Goal: Task Accomplishment & Management: Complete application form

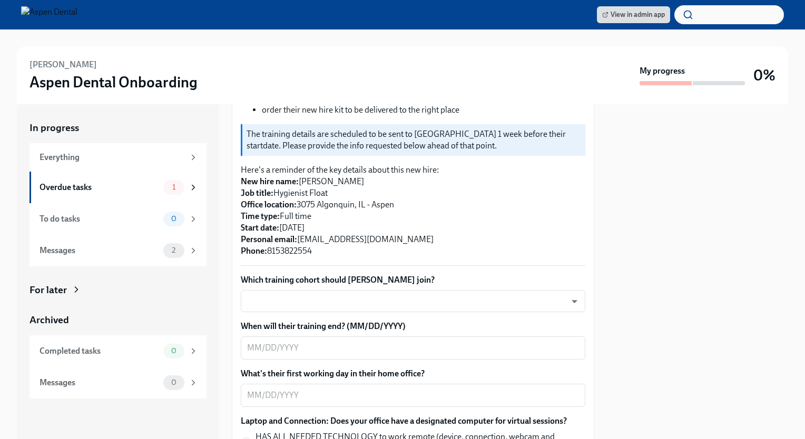
scroll to position [198, 0]
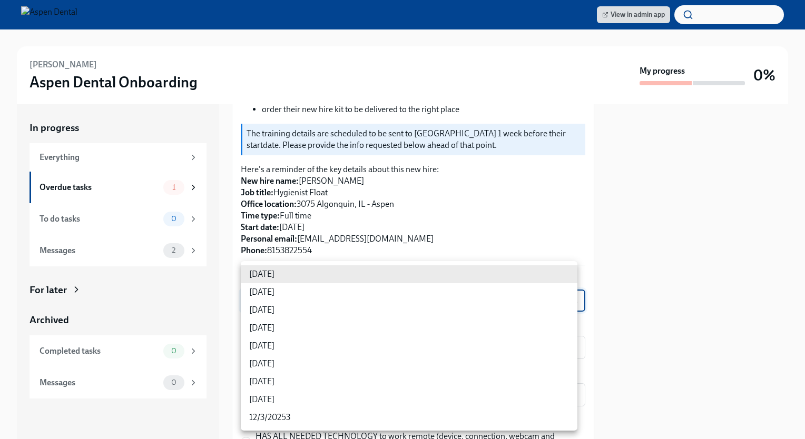
click at [305, 311] on body "View in admin app [PERSON_NAME] Aspen Dental Onboarding My progress 0% In progr…" at bounding box center [402, 219] width 805 height 439
click at [277, 310] on li "[DATE]" at bounding box center [409, 310] width 336 height 18
type input "sH0Qd4ANU"
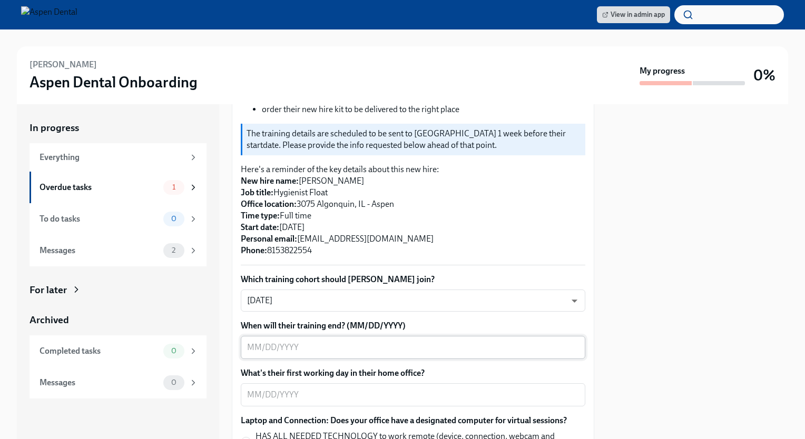
click at [335, 354] on textarea "When will their training end? (MM/DD/YYYY)" at bounding box center [413, 347] width 332 height 13
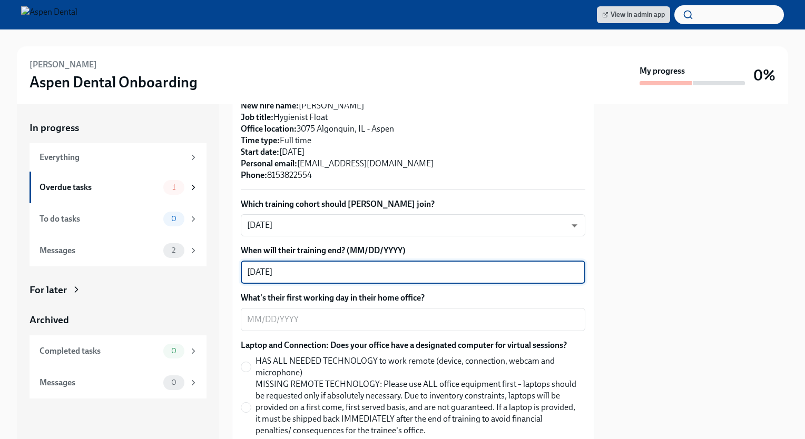
scroll to position [274, 0]
type textarea "[DATE]"
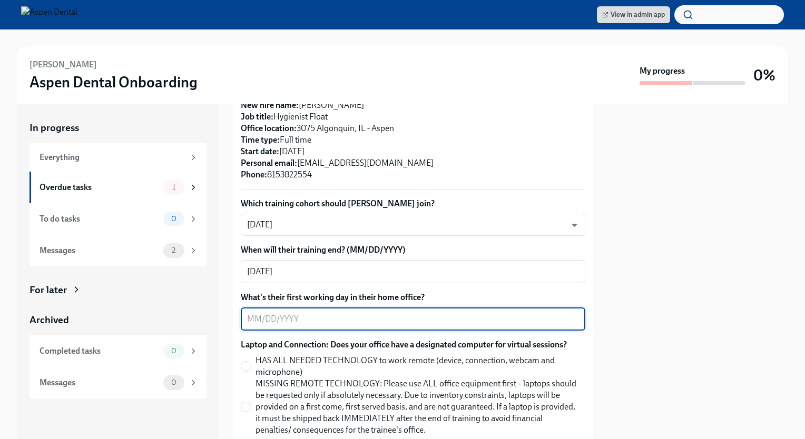
click at [314, 325] on textarea "What's their first working day in their home office?" at bounding box center [413, 319] width 332 height 13
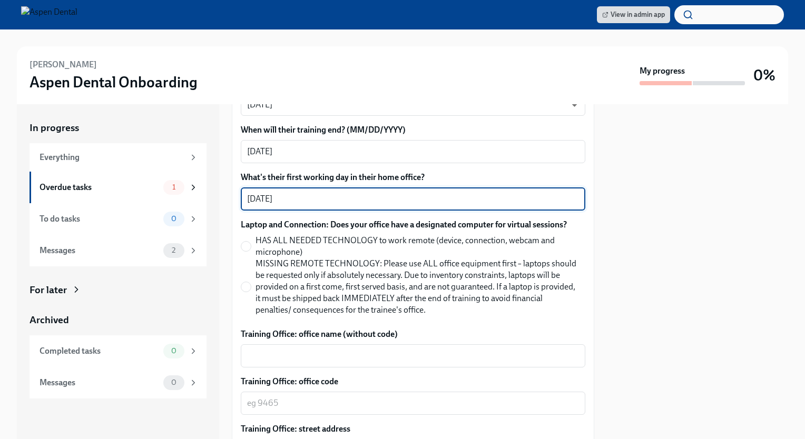
scroll to position [402, 0]
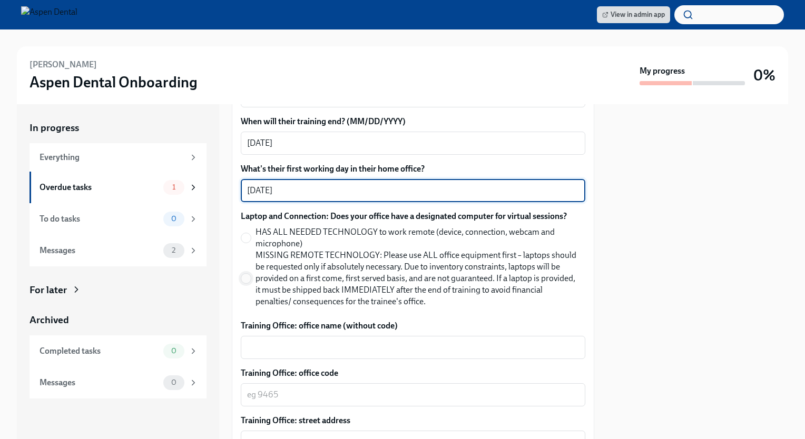
type textarea "[DATE]"
click at [249, 283] on input "MISSING REMOTE TECHNOLOGY: Please use ALL office equipment first – laptops shou…" at bounding box center [245, 278] width 9 height 9
radio input "true"
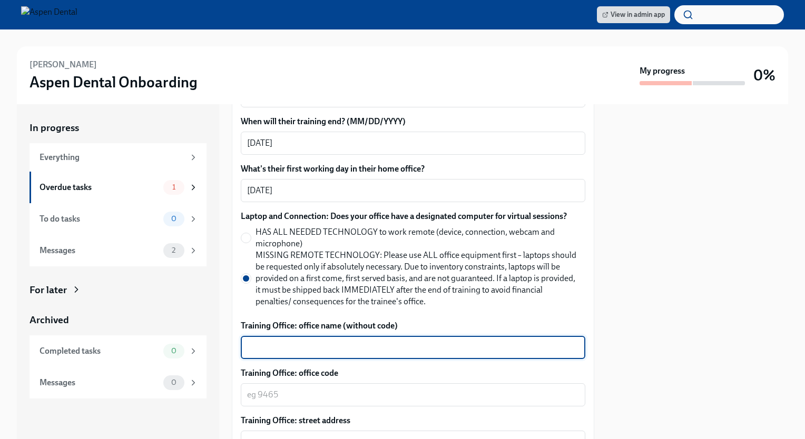
click at [301, 354] on textarea "Training Office: office name (without code)" at bounding box center [413, 347] width 332 height 13
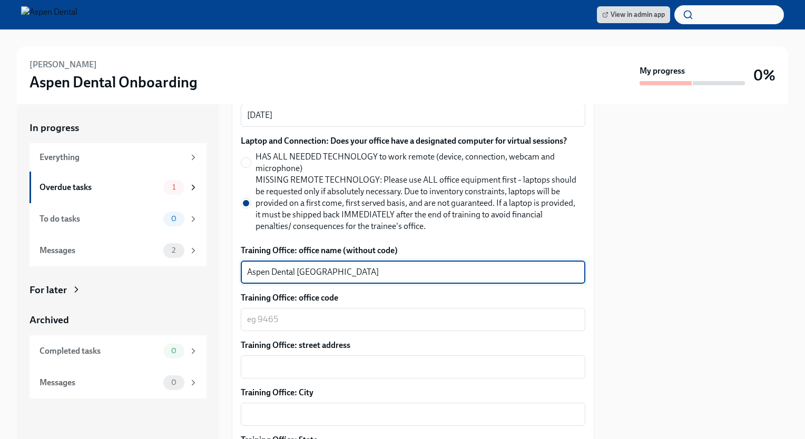
scroll to position [478, 0]
type textarea "Aspen Dental [GEOGRAPHIC_DATA]"
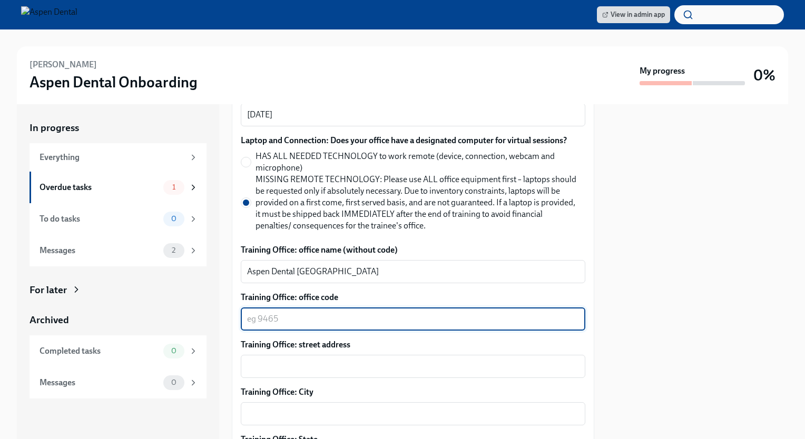
click at [284, 325] on textarea "Training Office: office code" at bounding box center [413, 319] width 332 height 13
type textarea "4107"
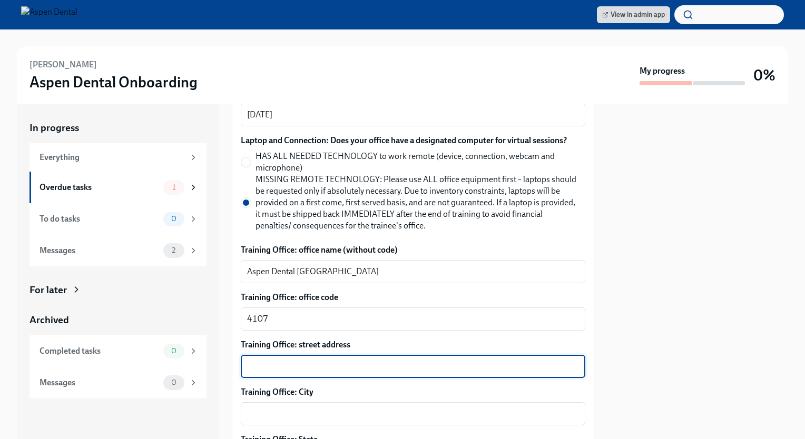
click at [334, 373] on textarea "Training Office: street address" at bounding box center [413, 366] width 332 height 13
click at [270, 373] on textarea "Training Office: street address" at bounding box center [413, 366] width 332 height 13
type textarea "[STREET_ADDRESS]"
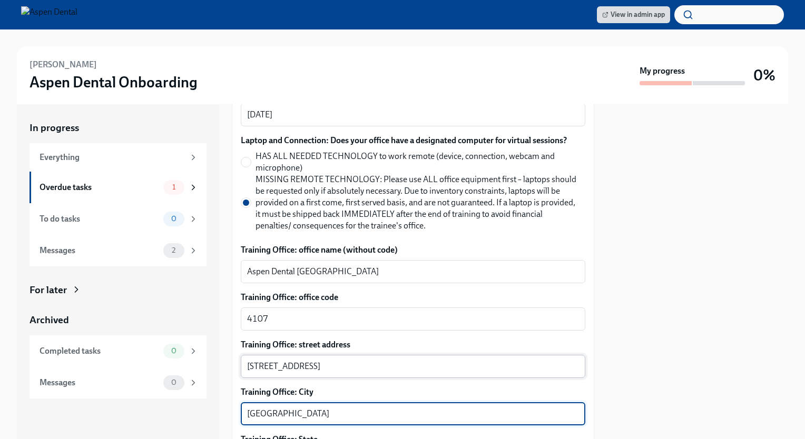
type textarea "[GEOGRAPHIC_DATA]"
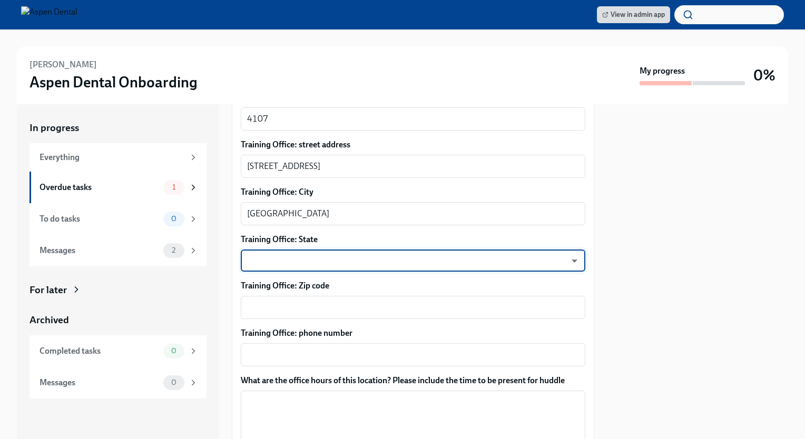
click at [343, 267] on body "View in admin app [PERSON_NAME] Aspen Dental Onboarding My progress 0% In progr…" at bounding box center [402, 219] width 805 height 439
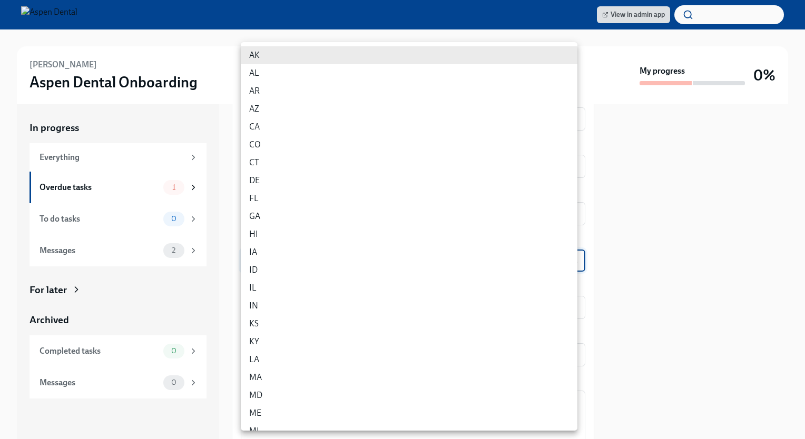
click at [259, 291] on li "IL" at bounding box center [409, 288] width 336 height 18
type input "0JH1U6C2e"
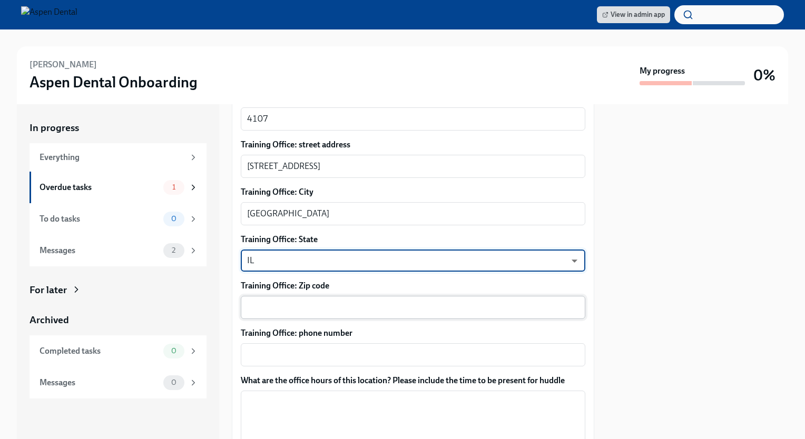
click at [289, 314] on textarea "Training Office: Zip code" at bounding box center [413, 307] width 332 height 13
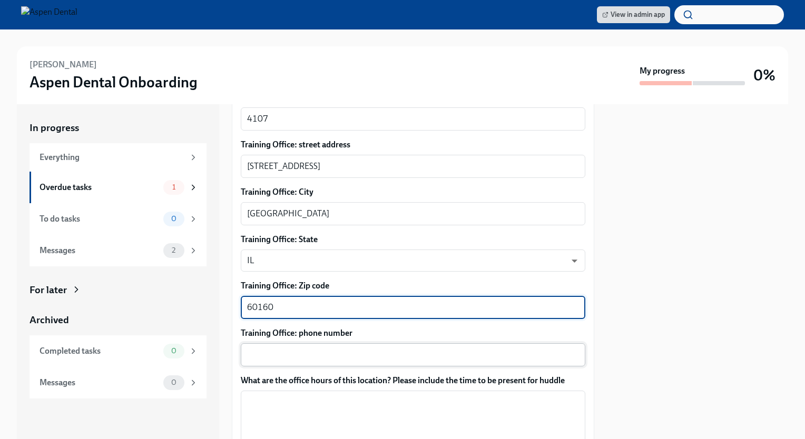
type textarea "60160"
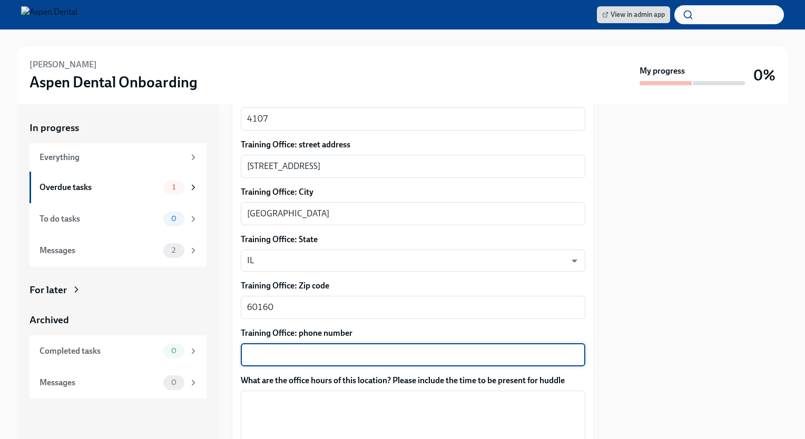
click at [263, 361] on textarea "Training Office: phone number" at bounding box center [413, 355] width 332 height 13
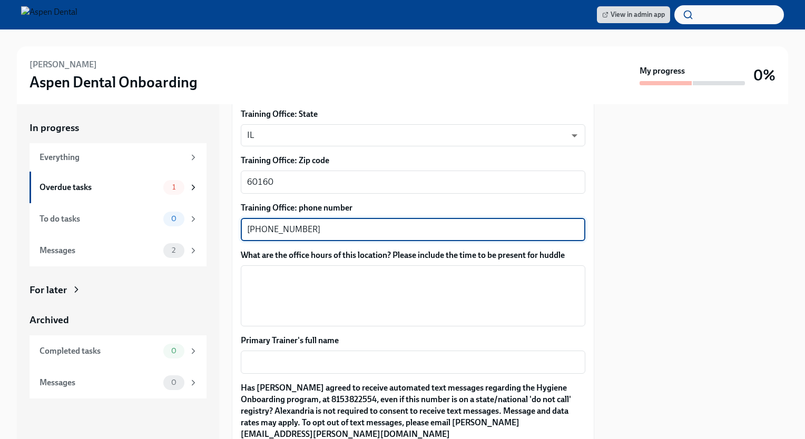
scroll to position [805, 0]
type textarea "[PHONE_NUMBER]"
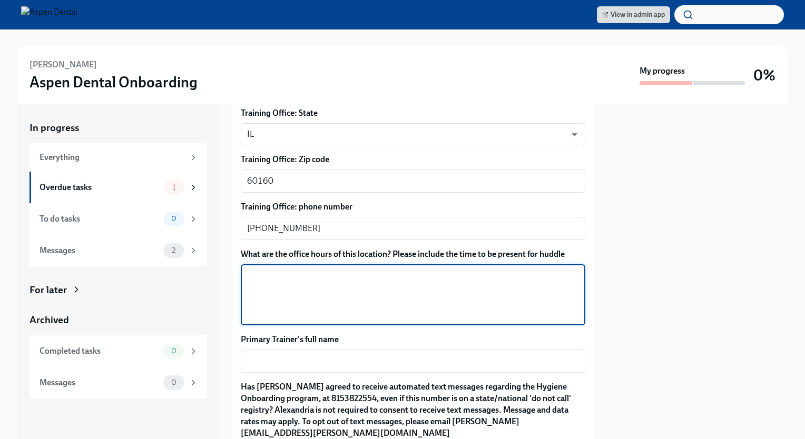
click at [258, 296] on textarea "What are the office hours of this location? Please include the time to be prese…" at bounding box center [413, 295] width 332 height 51
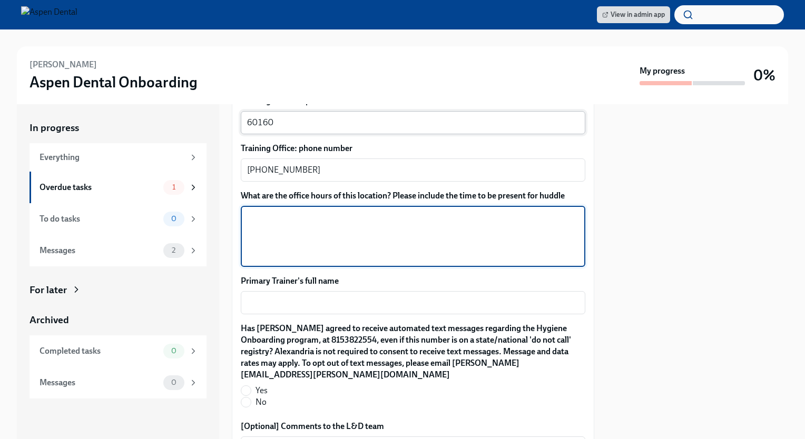
scroll to position [864, 0]
click at [259, 232] on textarea "What are the office hours of this location? Please include the time to be prese…" at bounding box center [413, 236] width 332 height 51
click at [301, 231] on textarea "[DATE], Sept" at bounding box center [413, 236] width 332 height 51
click at [301, 250] on textarea "[DATE] 8:00-6:00 [DATE] [DATE], Sept" at bounding box center [413, 236] width 332 height 51
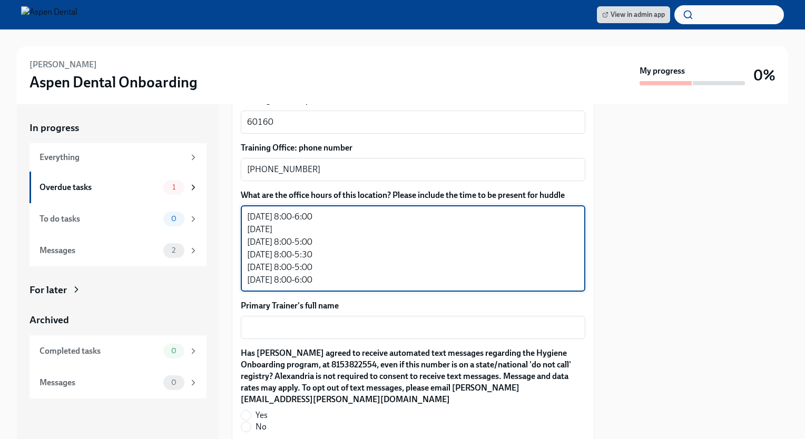
click at [323, 237] on textarea "[DATE] 8:00-6:00 [DATE] [DATE] 8:00-5:00 [DATE] 8:00-5:30 [DATE] 8:00-5:00 [DAT…" at bounding box center [413, 249] width 332 height 76
click at [368, 286] on textarea "[DATE] 8:00-6:00 [DATE] 7:00-12:00 [DATE] 8:00-5:00 [DATE] 8:00-5:30 [DATE] 8:0…" at bounding box center [413, 249] width 332 height 76
click at [360, 240] on textarea "[DATE] 8:00-6:00 [DATE] 7:00-12:00 [DATE] 8:00-5:00 [DATE] 8:00-5:30 [DATE] 8:0…" at bounding box center [413, 249] width 332 height 76
type textarea "[DATE] 8:00-6:00 [DATE] 7:00-12:00 (in [GEOGRAPHIC_DATA]) [DATE] 8:00-5:00 [DAT…"
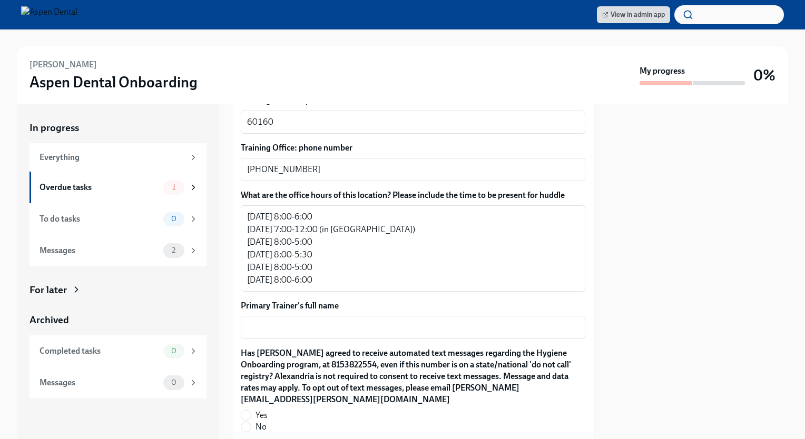
click at [710, 322] on div at bounding box center [697, 271] width 181 height 335
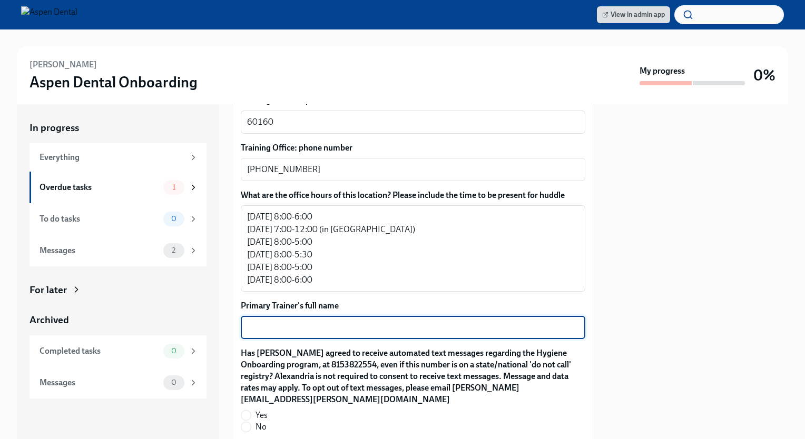
click at [284, 334] on textarea "Primary Trainer's full name" at bounding box center [413, 327] width 332 height 13
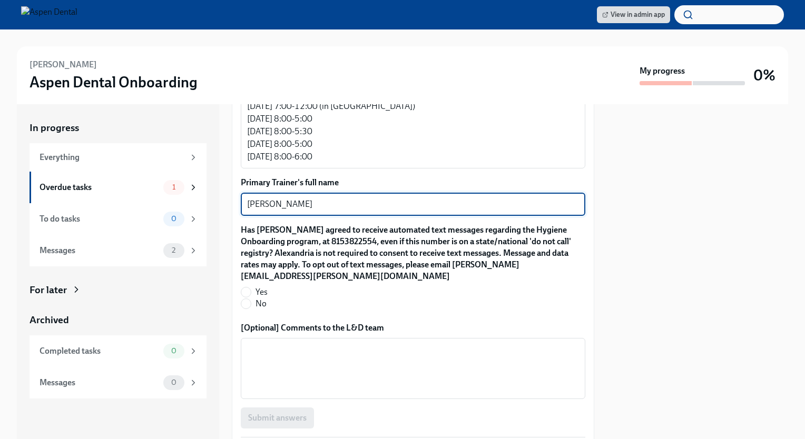
scroll to position [1007, 0]
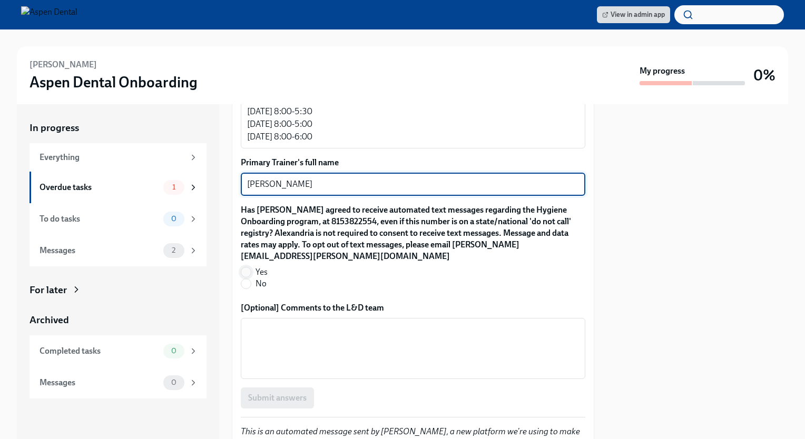
type textarea "[PERSON_NAME]"
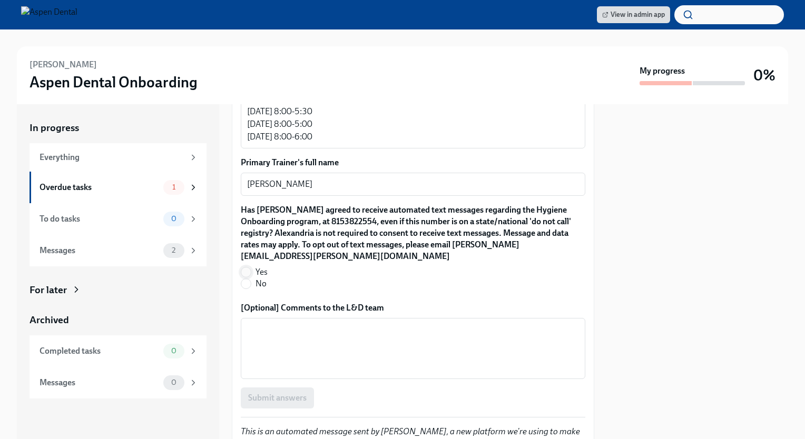
click at [245, 267] on input "Yes" at bounding box center [245, 271] width 9 height 9
radio input "true"
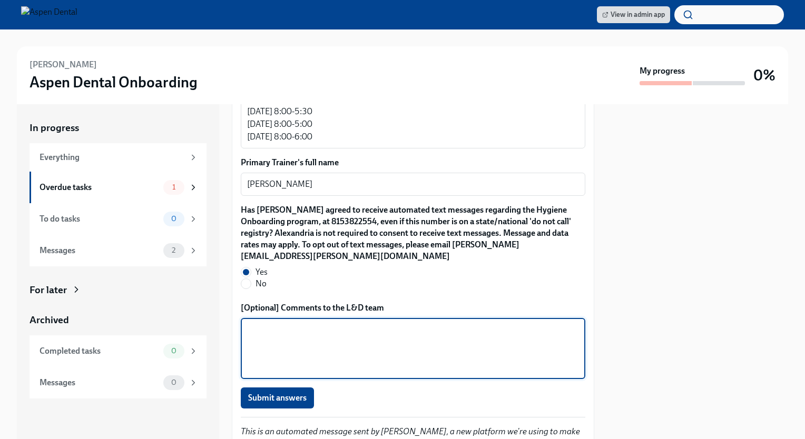
click at [332, 328] on textarea "[Optional] Comments to the L&D team" at bounding box center [413, 348] width 332 height 51
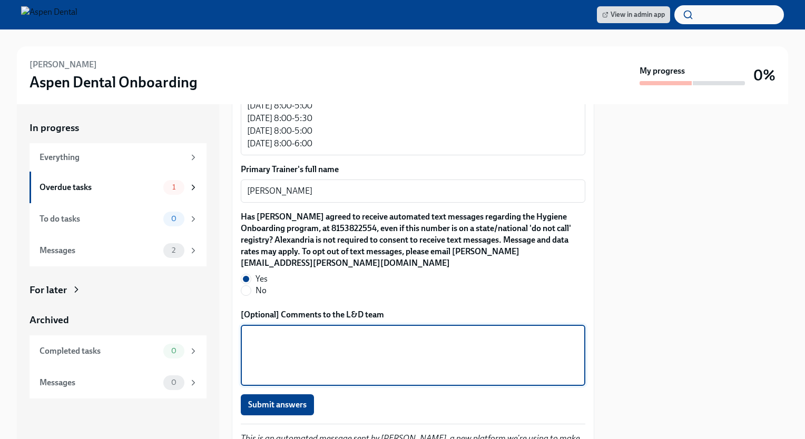
scroll to position [1001, 0]
click at [269, 333] on textarea "[Optional] Comments to the L&D team" at bounding box center [413, 354] width 332 height 51
click at [263, 335] on textarea "Per [PERSON_NAME]," at bounding box center [413, 354] width 332 height 51
click at [369, 336] on textarea "Per DDHS [PERSON_NAME]," at bounding box center [413, 354] width 332 height 51
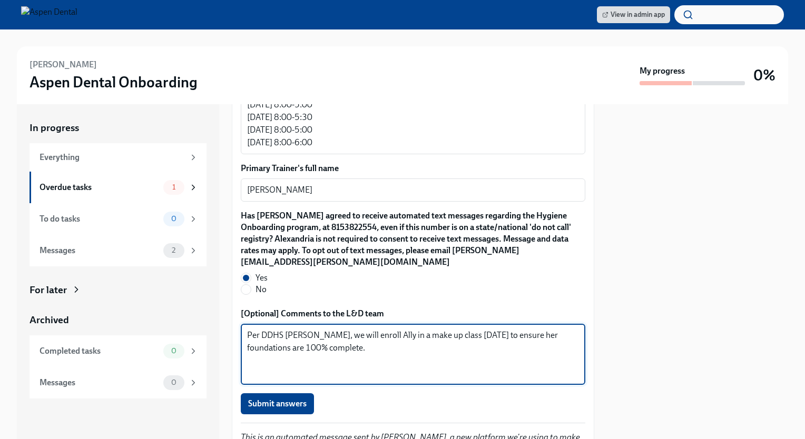
click at [348, 334] on textarea "Per DDHS [PERSON_NAME], we will enroll Ally in a make up class [DATE] to ensure…" at bounding box center [413, 354] width 332 height 51
click at [346, 335] on textarea "Per DDHS [PERSON_NAME], we will enroll Ally in a make up class [DATE] to ensure…" at bounding box center [413, 354] width 332 height 51
click at [353, 348] on textarea "Per DDHS [PERSON_NAME], Ally is a rehire and is not able to start until [DATE].…" at bounding box center [413, 354] width 332 height 51
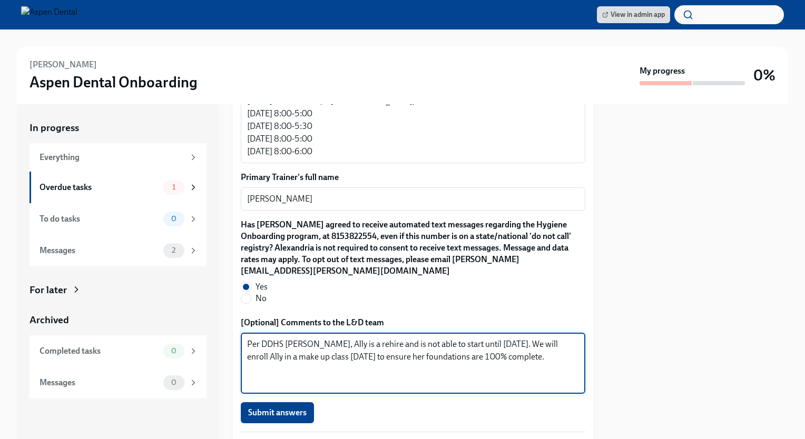
scroll to position [1070, 0]
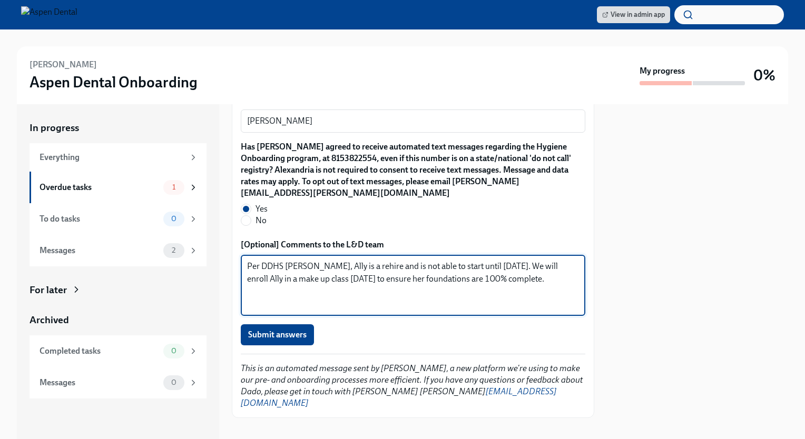
drag, startPoint x: 284, startPoint y: 291, endPoint x: 239, endPoint y: 256, distance: 57.2
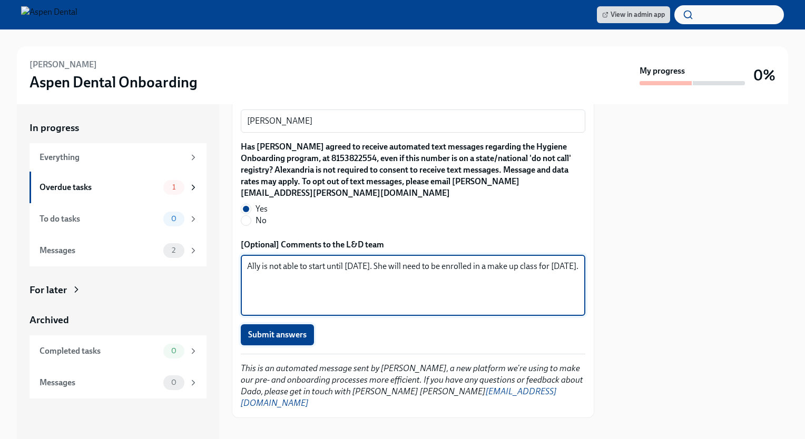
type textarea "Ally is not able to start until [DATE]. She will need to be enrolled in a make …"
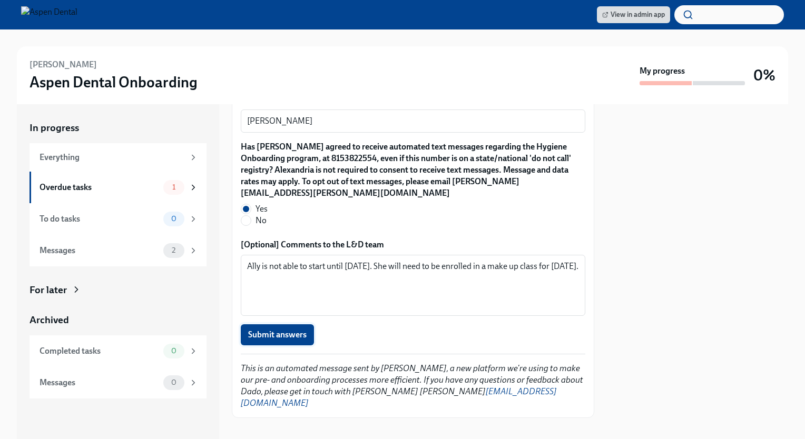
click at [276, 332] on span "Submit answers" at bounding box center [277, 335] width 58 height 11
